Goal: Register for event/course

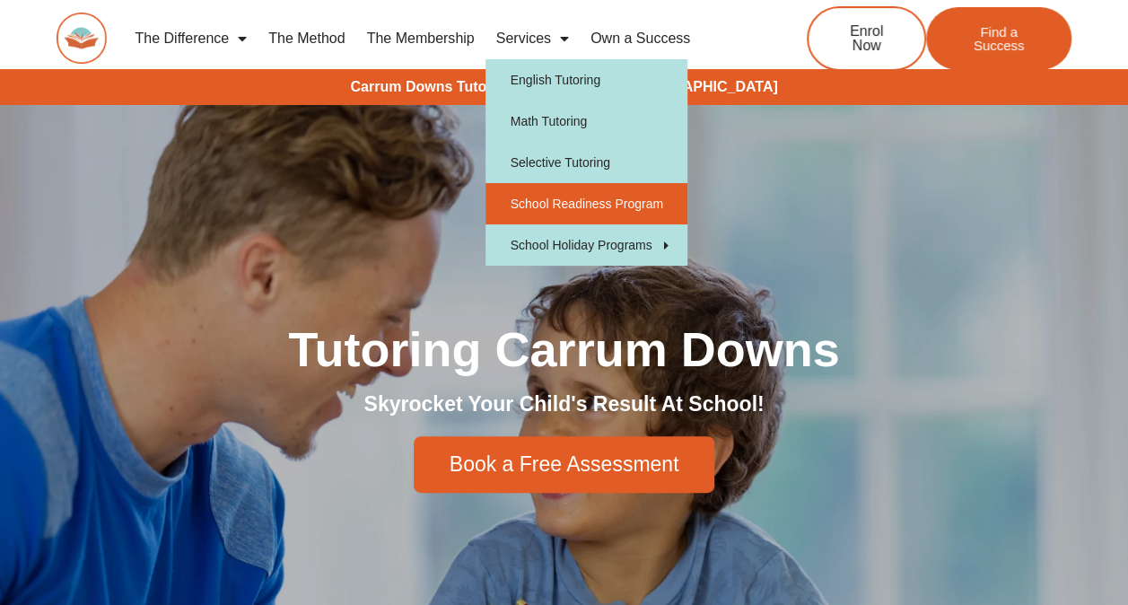
drag, startPoint x: 645, startPoint y: 207, endPoint x: 620, endPoint y: 215, distance: 26.4
click at [645, 207] on link "School Readiness Program" at bounding box center [586, 203] width 202 height 41
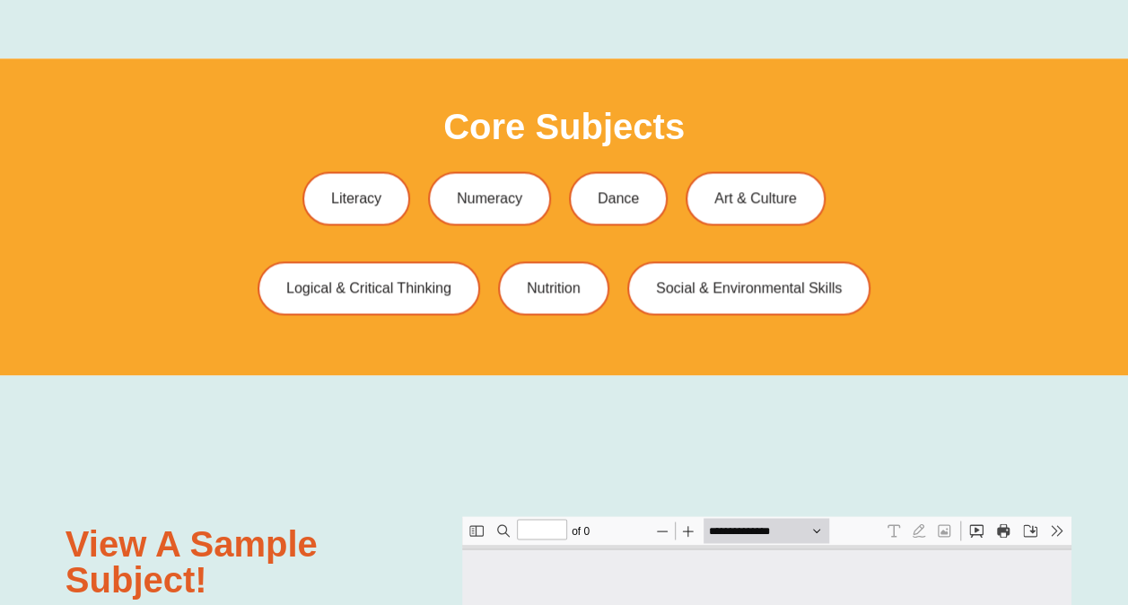
type input "*"
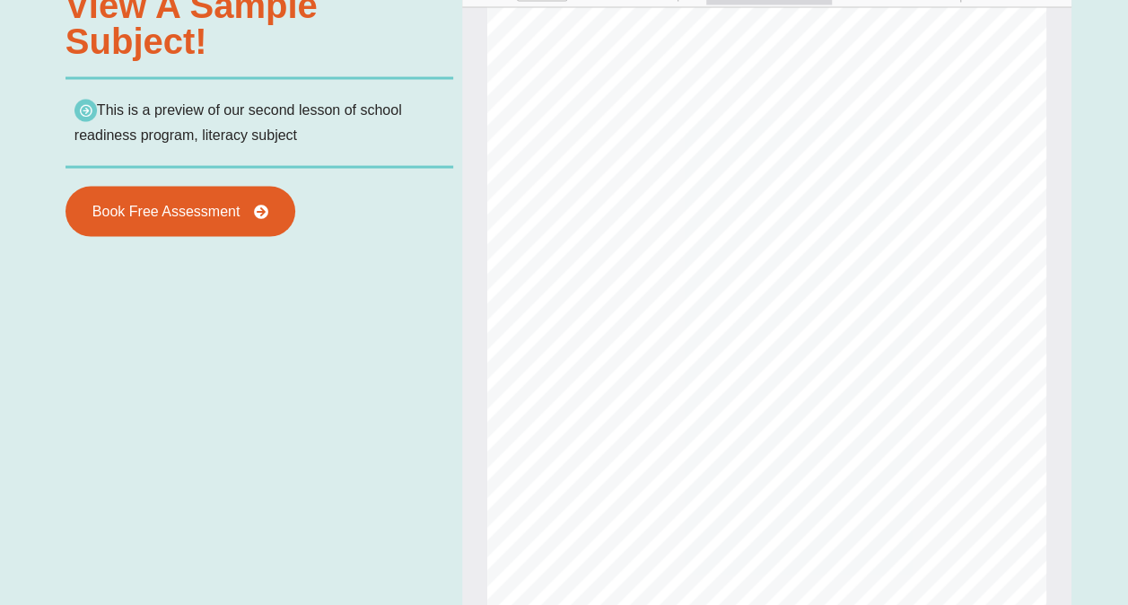
scroll to position [1704, 0]
click at [115, 450] on div "View a sample subject! This is a preview of our second lesson of school readine…" at bounding box center [564, 424] width 1015 height 1174
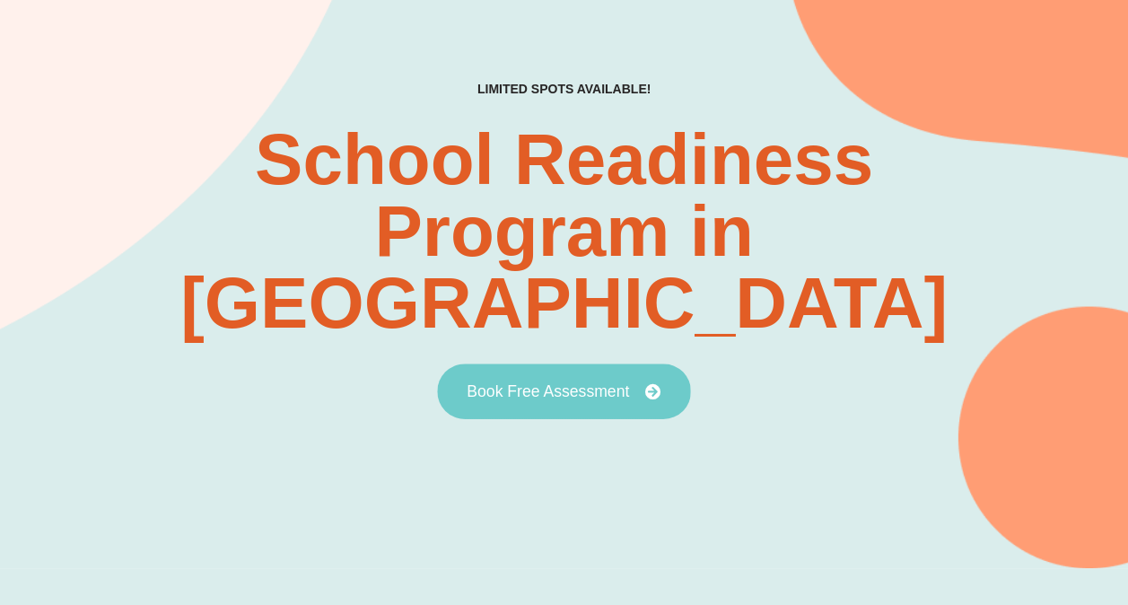
scroll to position [90, 0]
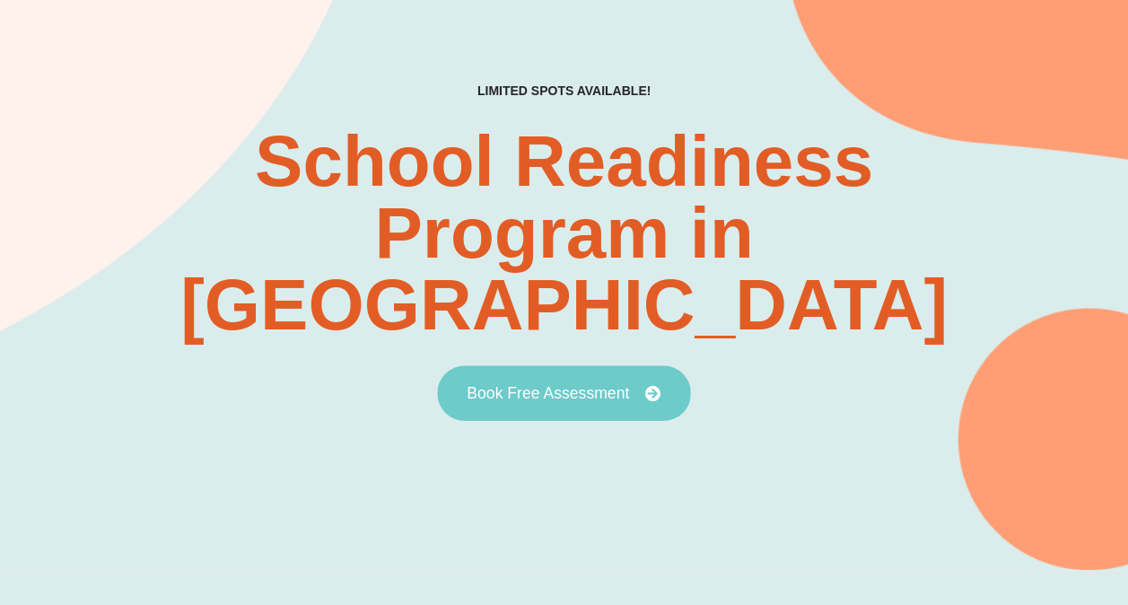
click at [583, 365] on link "Book Free Assessment" at bounding box center [563, 393] width 253 height 56
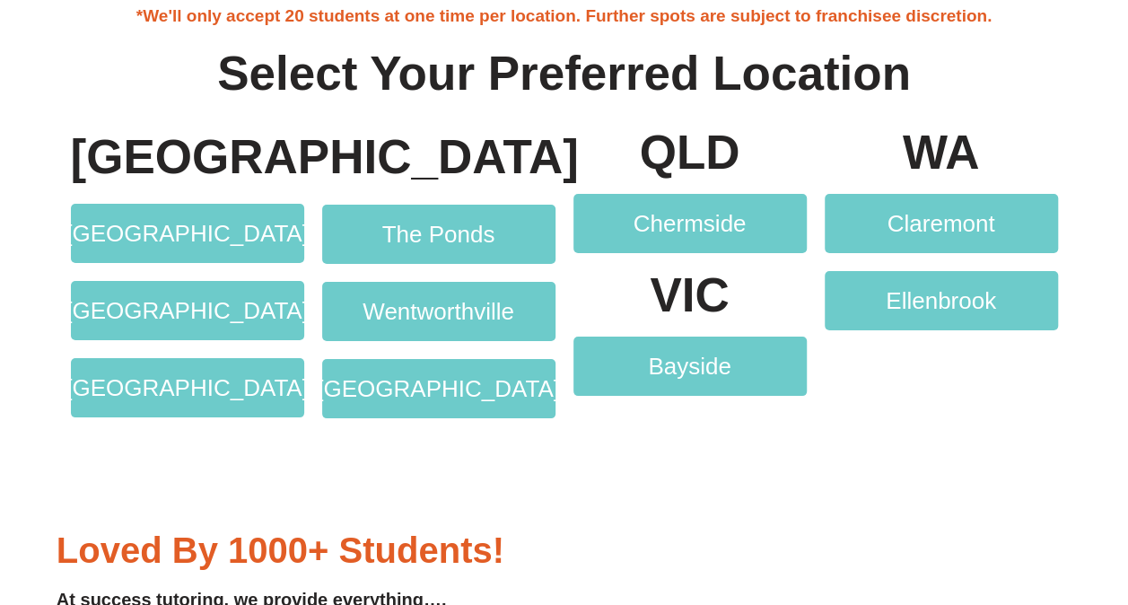
scroll to position [3317, 0]
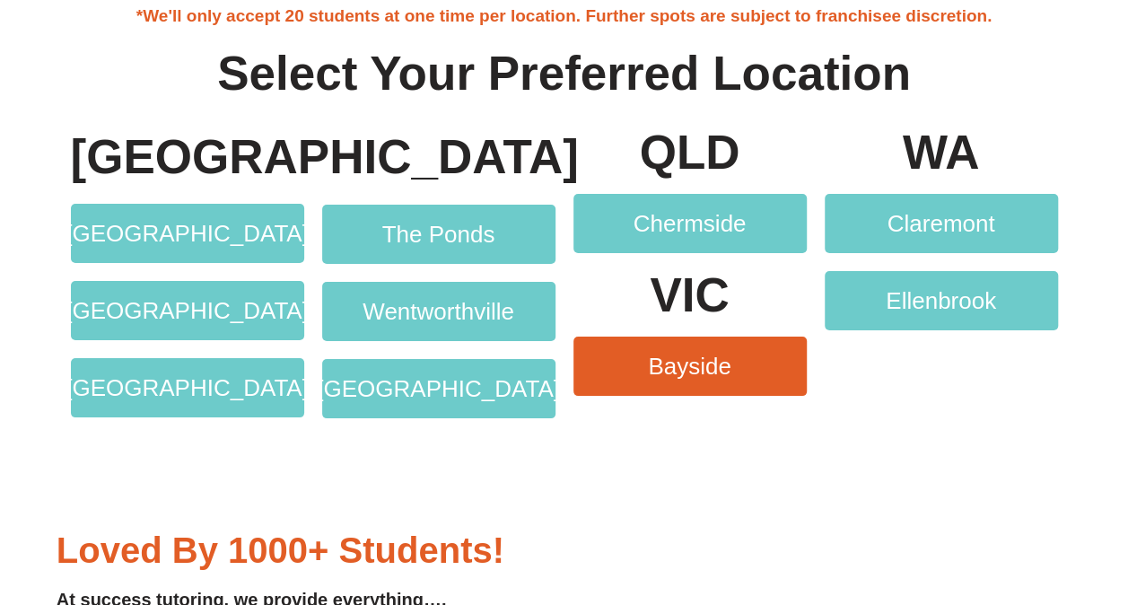
click at [691, 374] on span "Bayside" at bounding box center [689, 365] width 83 height 23
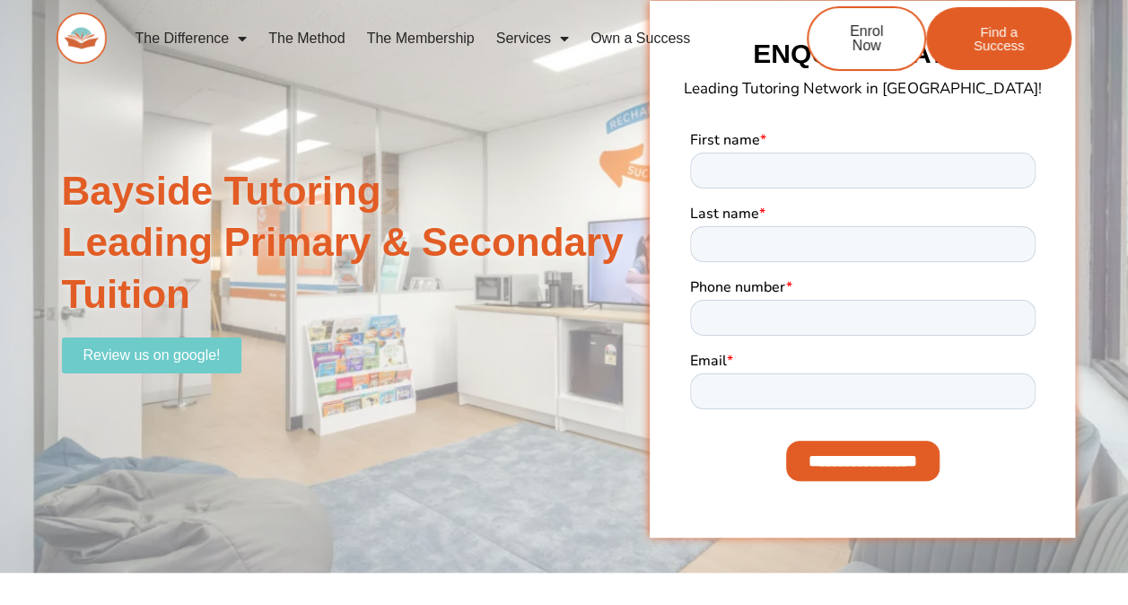
click at [312, 37] on link "The Method" at bounding box center [306, 38] width 98 height 41
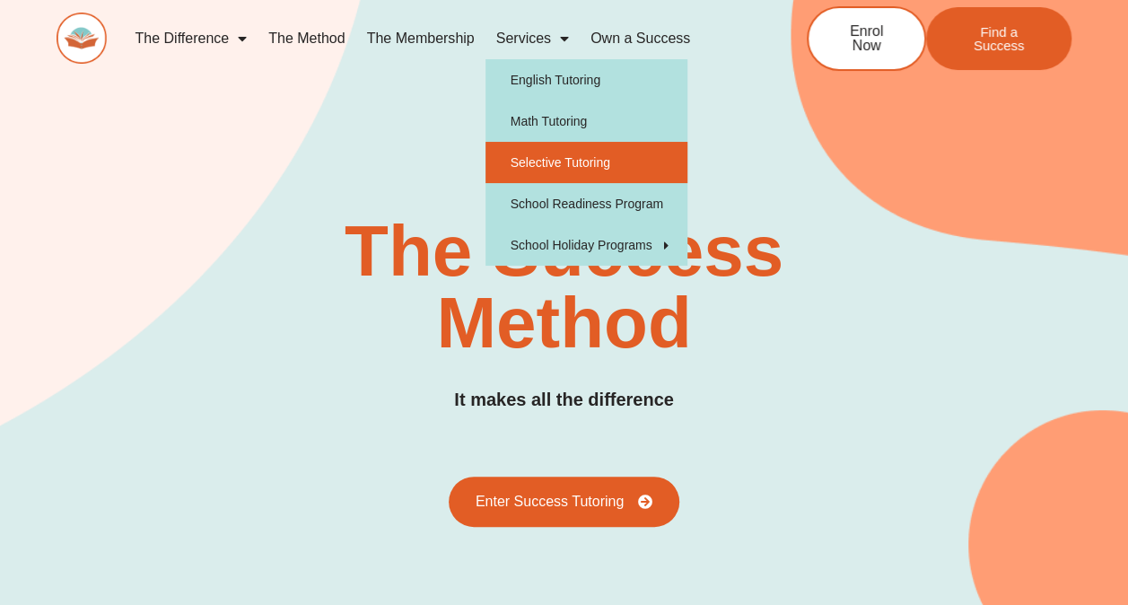
click at [573, 160] on link "Selective Tutoring" at bounding box center [586, 162] width 202 height 41
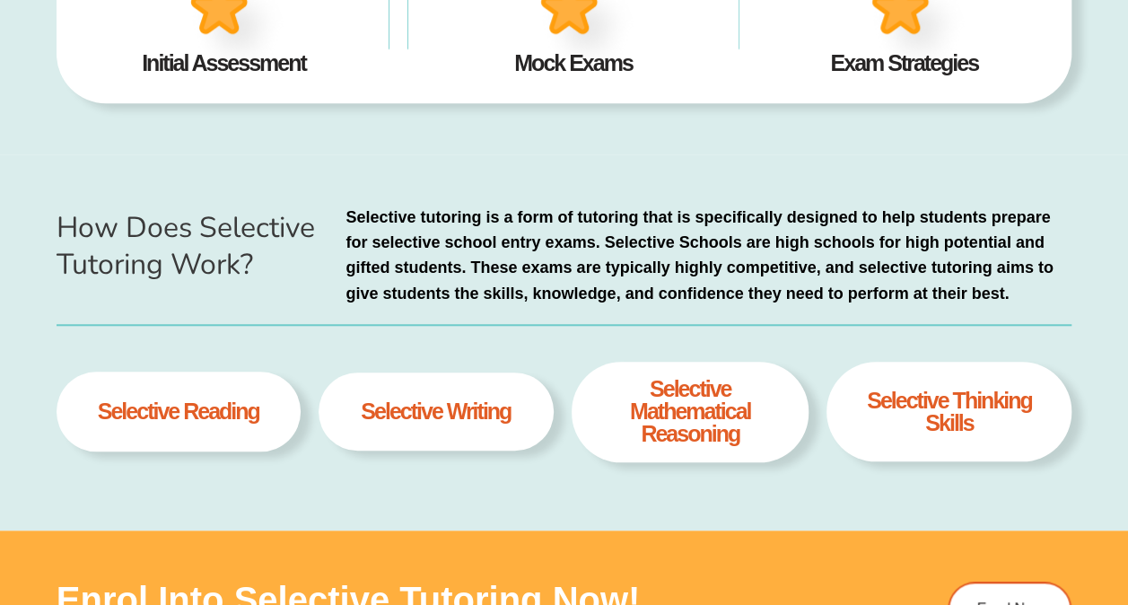
scroll to position [627, 0]
